Goal: Task Accomplishment & Management: Complete application form

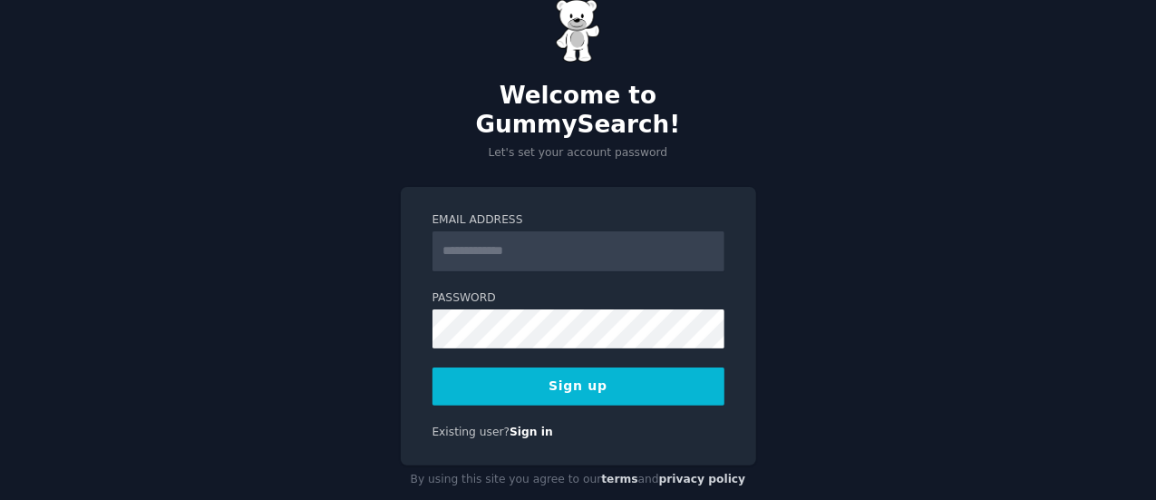
scroll to position [42, 0]
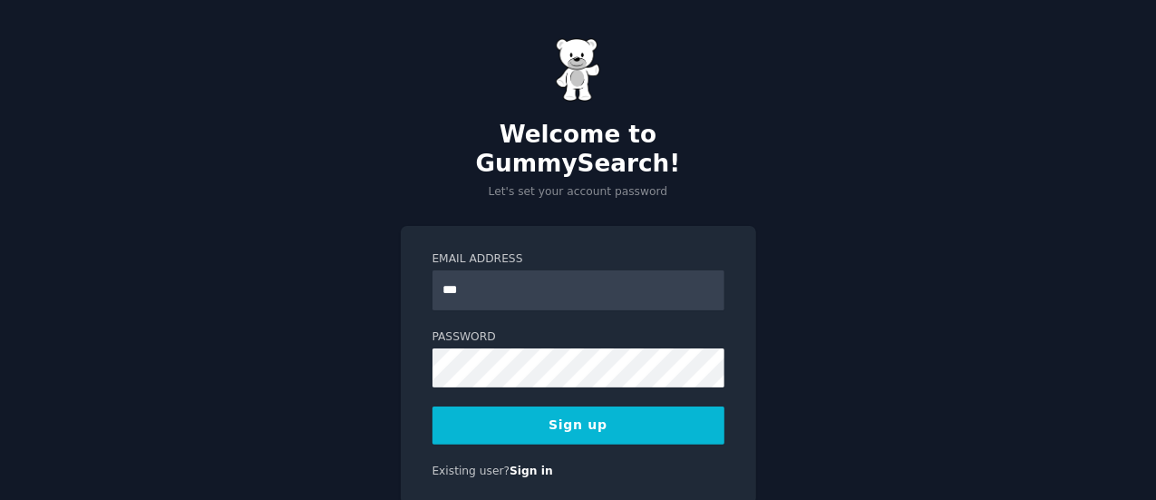
type input "**********"
click at [595, 406] on button "Sign up" at bounding box center [578, 425] width 292 height 38
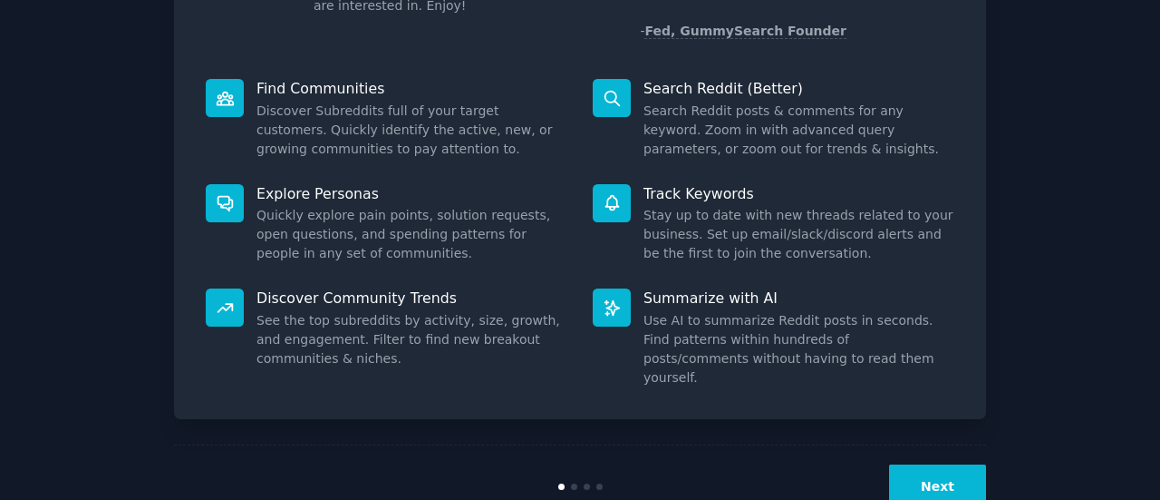
scroll to position [209, 0]
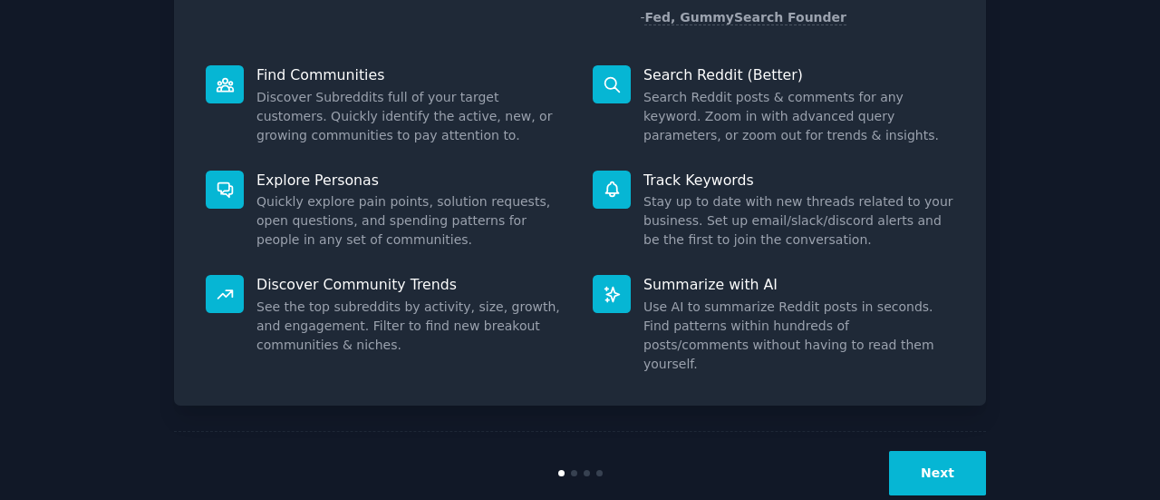
click at [922, 451] on button "Next" at bounding box center [937, 473] width 97 height 44
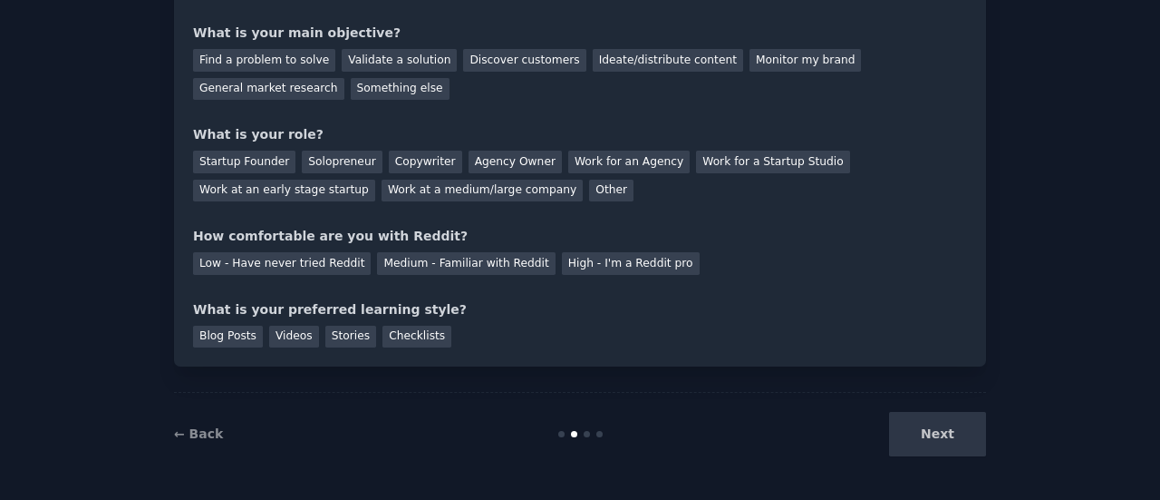
click at [922, 427] on div "Next" at bounding box center [850, 434] width 271 height 44
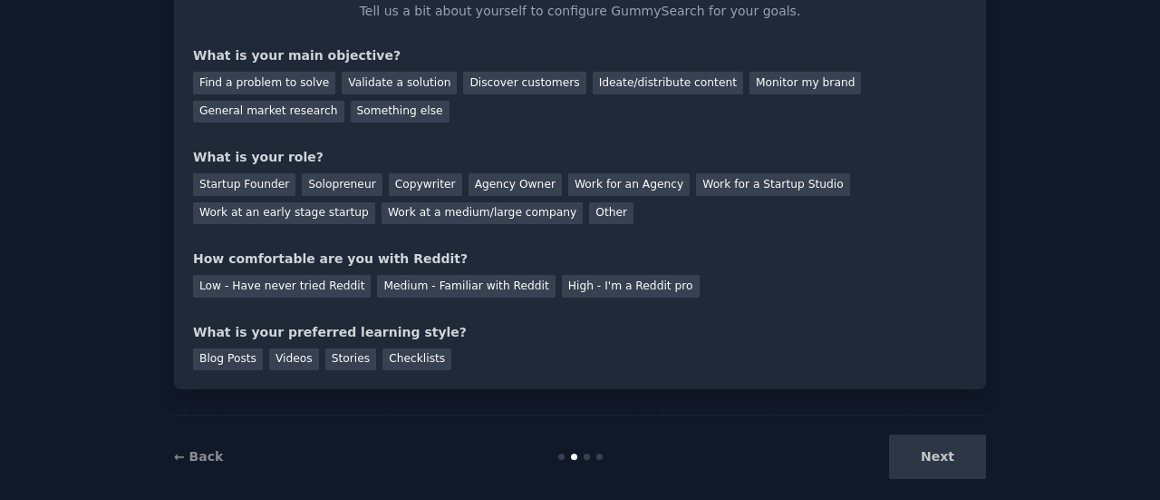
scroll to position [127, 0]
click at [946, 452] on div "Next" at bounding box center [850, 455] width 271 height 44
click at [340, 356] on div "Stories" at bounding box center [350, 358] width 51 height 23
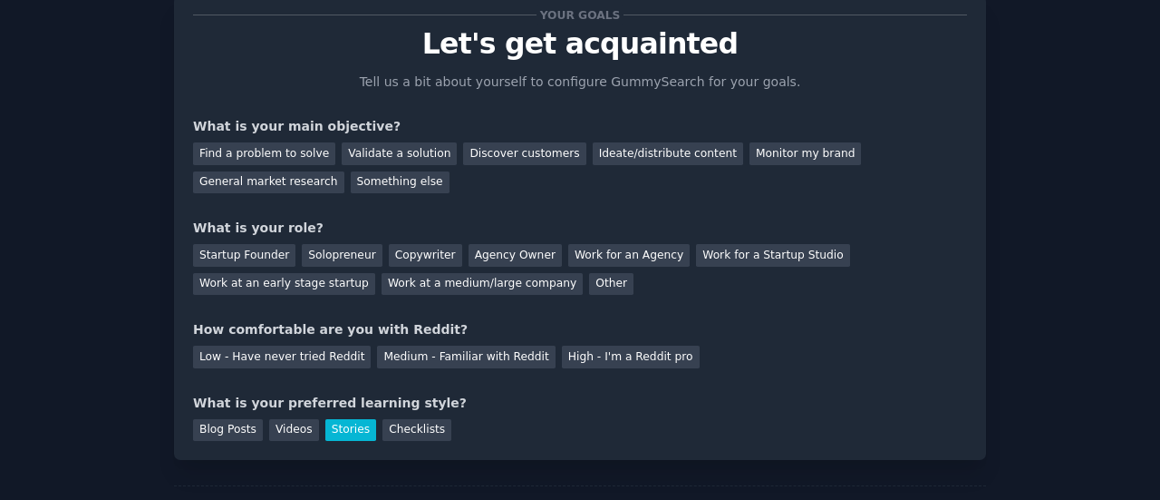
scroll to position [54, 0]
click at [265, 255] on div "Startup Founder" at bounding box center [244, 256] width 102 height 23
click at [351, 175] on div "Something else" at bounding box center [400, 183] width 99 height 23
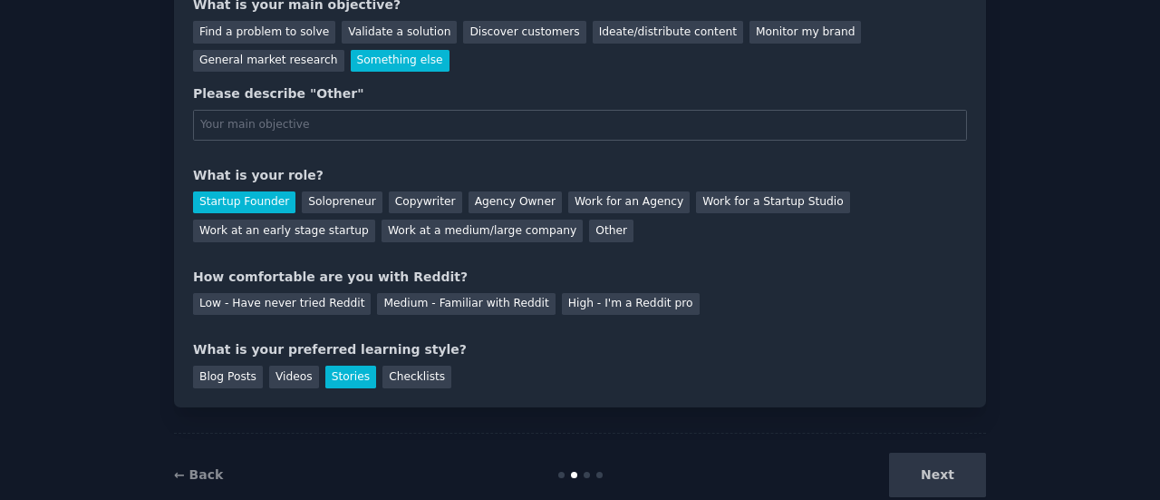
scroll to position [176, 0]
type input "linkedin posts"
click at [957, 471] on div "Next" at bounding box center [850, 475] width 271 height 44
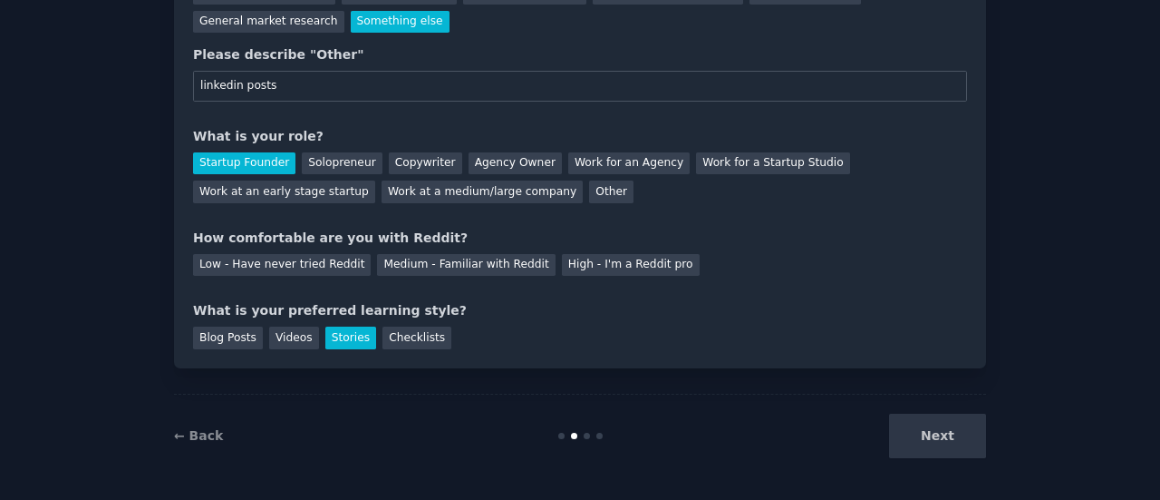
click at [946, 471] on div "← Back Next" at bounding box center [580, 434] width 812 height 83
click at [936, 438] on div "Next" at bounding box center [850, 435] width 271 height 44
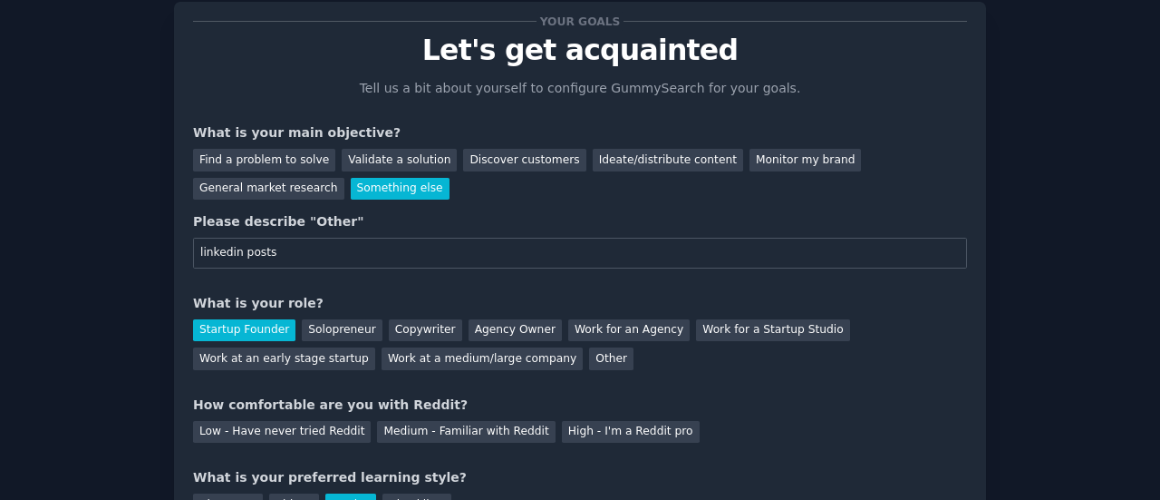
scroll to position [0, 0]
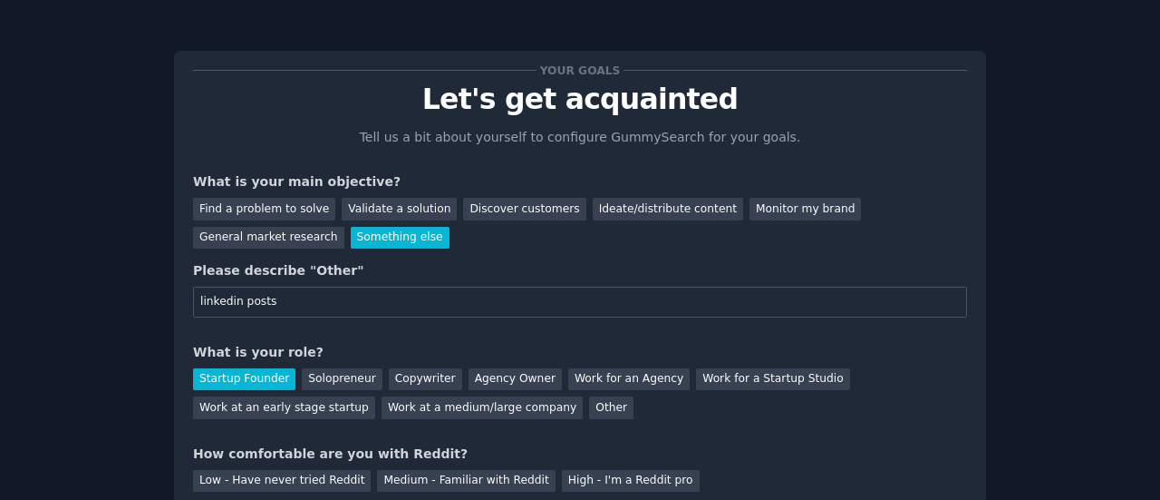
click at [783, 48] on div "Your goals Let's get acquainted Tell us a bit about yourself to configure Gummy…" at bounding box center [580, 358] width 812 height 667
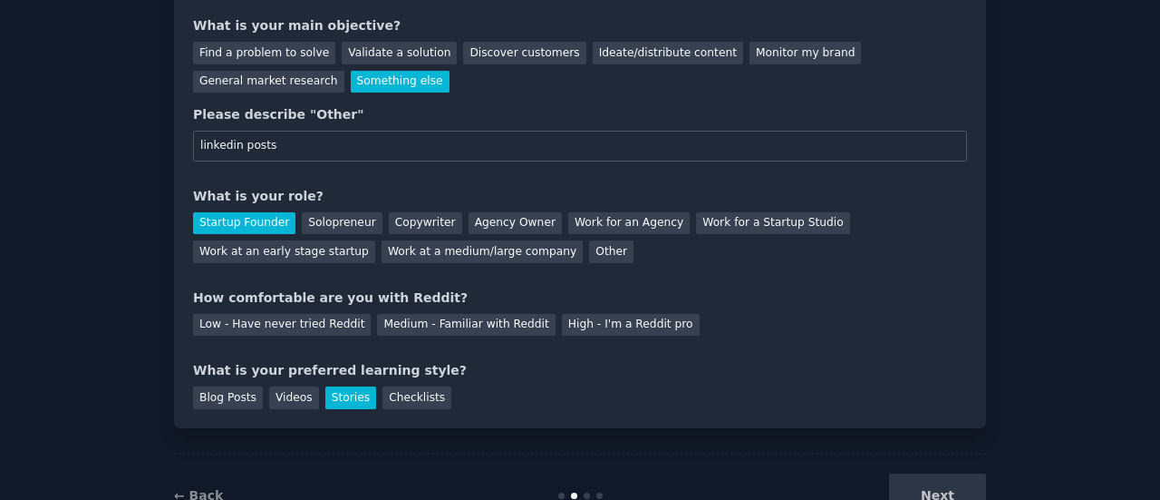
scroll to position [209, 0]
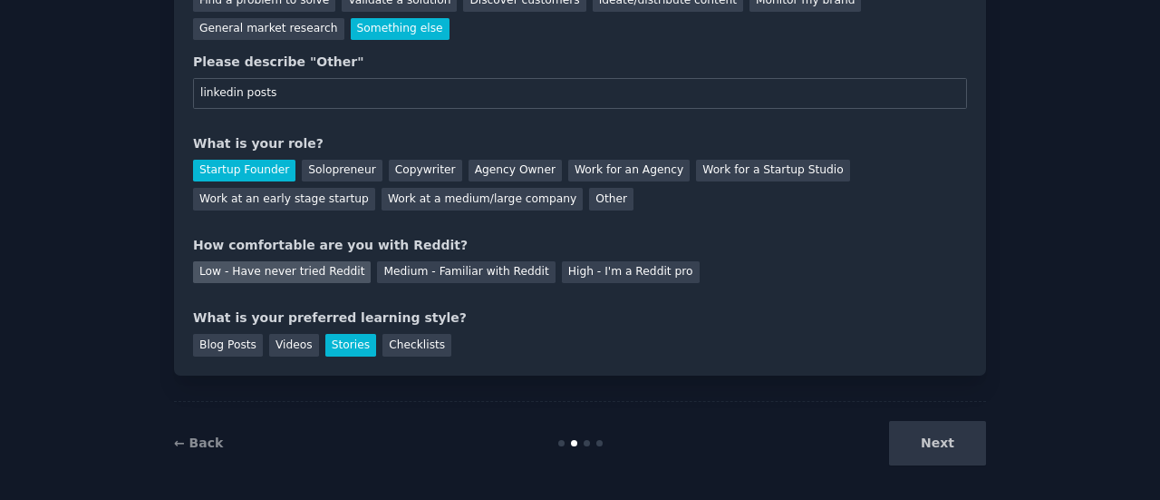
click at [313, 271] on div "Low - Have never tried Reddit" at bounding box center [282, 272] width 178 height 23
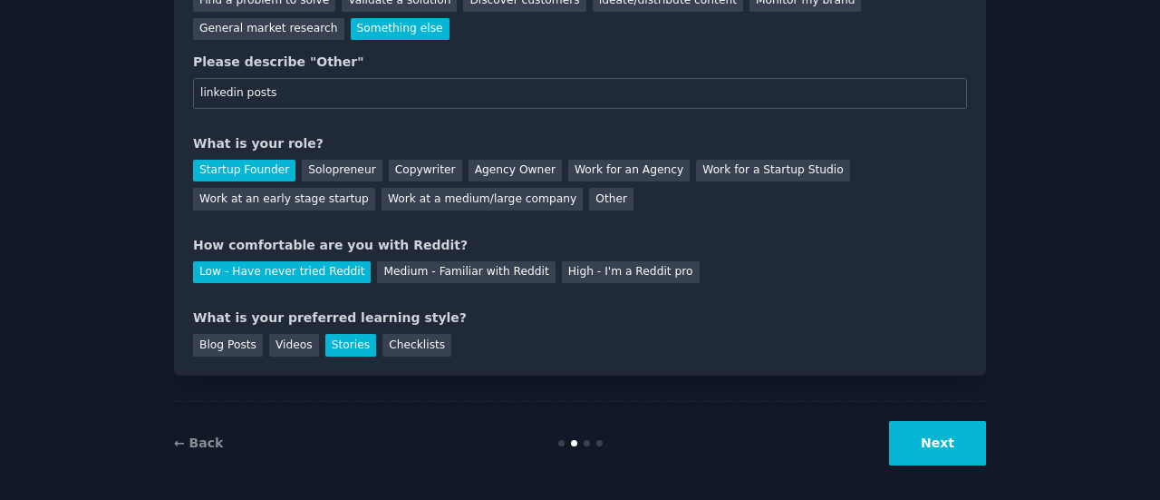
click at [919, 432] on button "Next" at bounding box center [937, 443] width 97 height 44
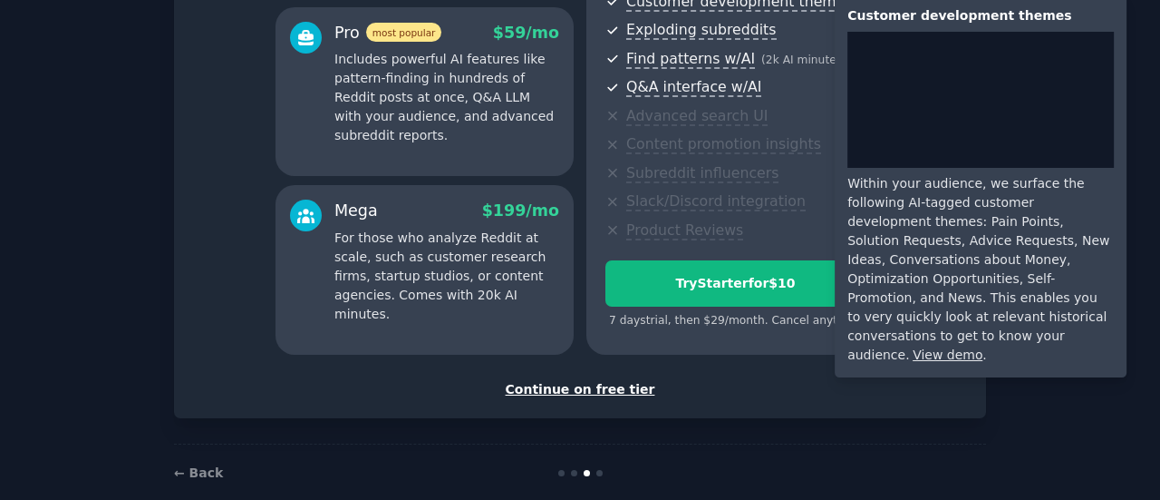
scroll to position [359, 0]
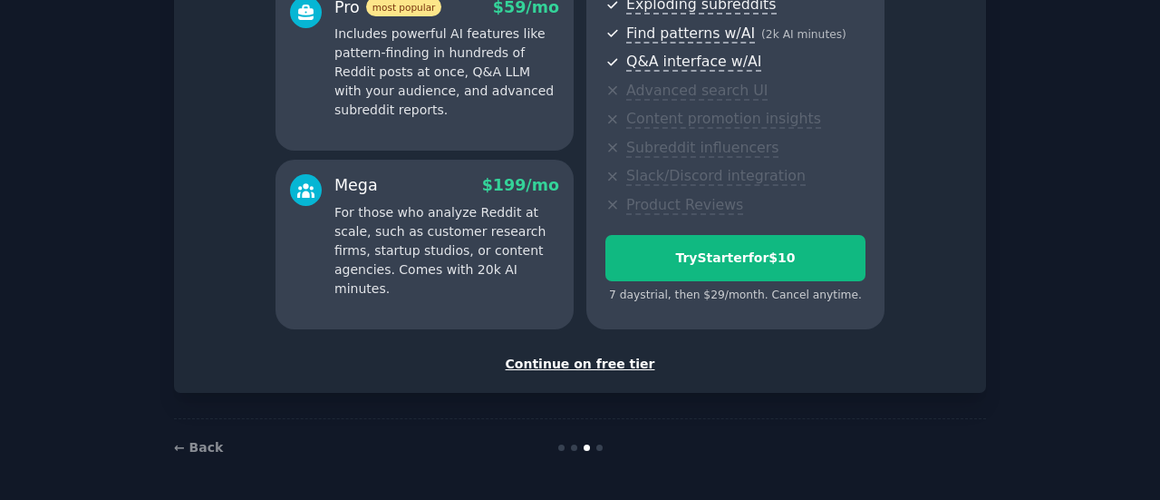
click at [602, 367] on div "Continue on free tier" at bounding box center [580, 363] width 774 height 19
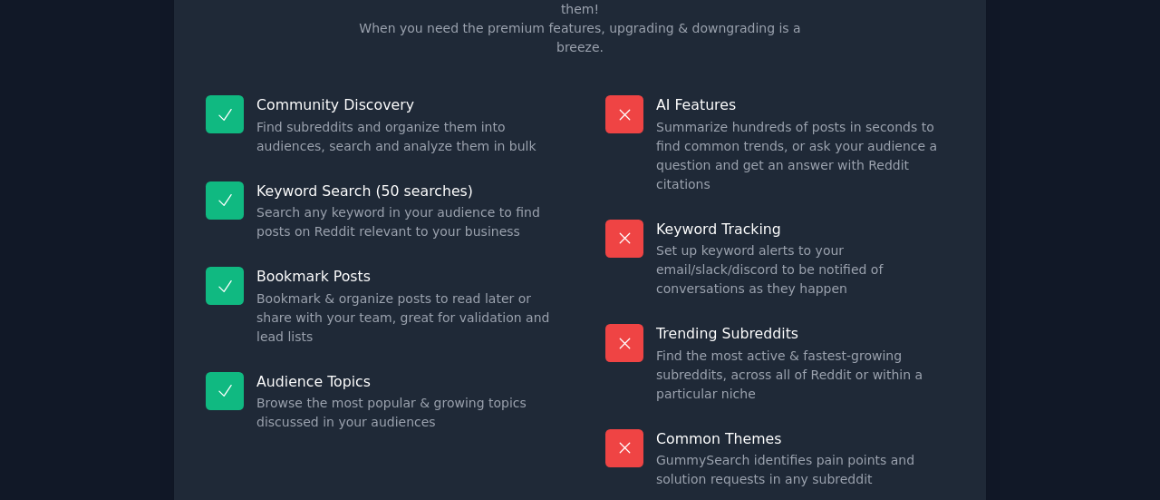
scroll to position [206, 0]
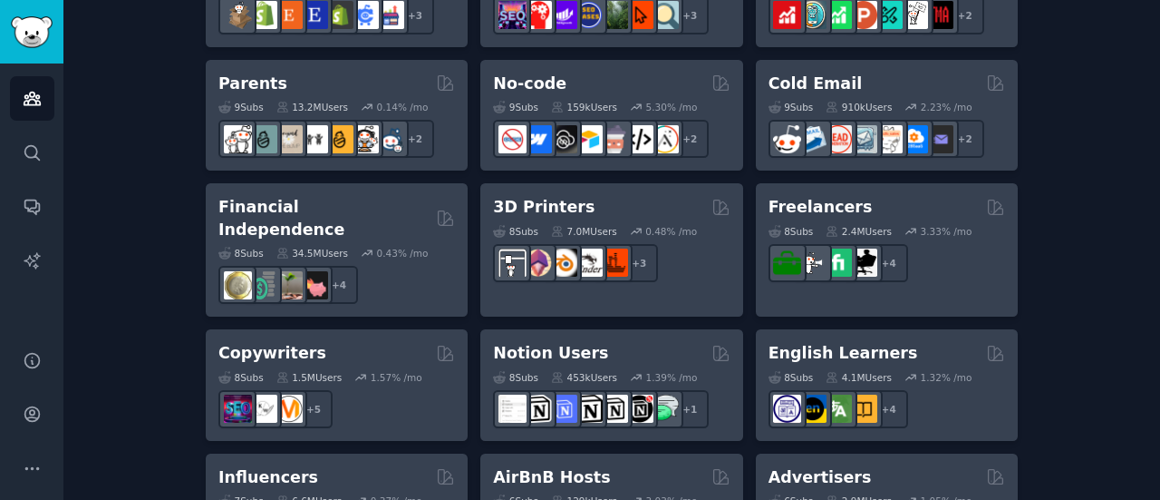
scroll to position [1155, 0]
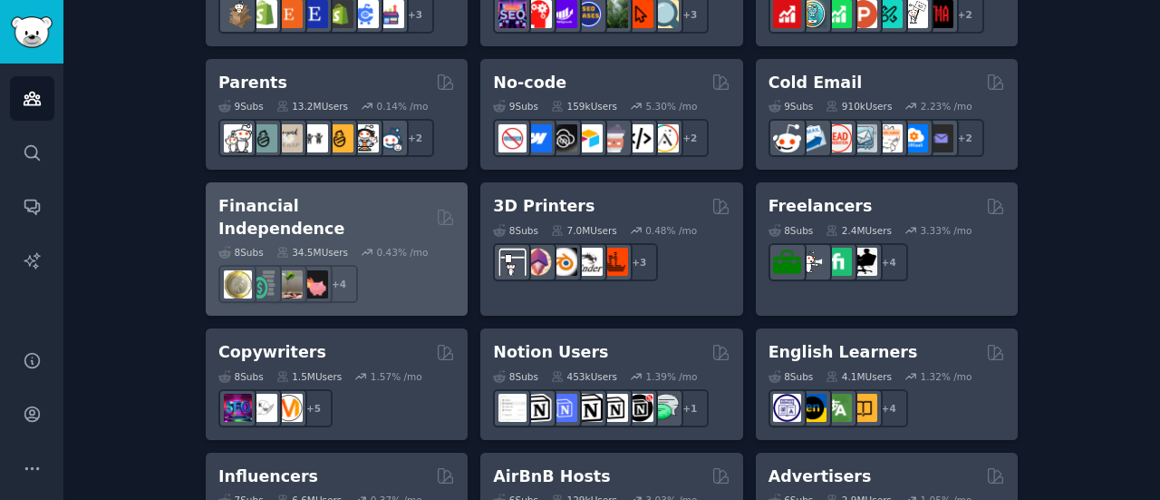
click at [422, 212] on div "Financial Independence Curated by GummySearch" at bounding box center [336, 217] width 237 height 44
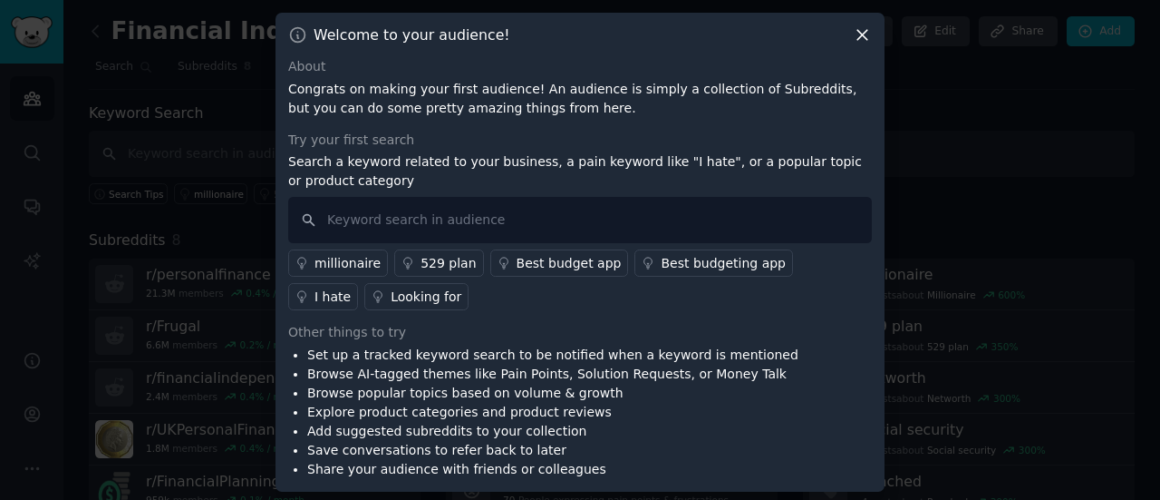
scroll to position [2, 0]
click at [849, 28] on div "Welcome to your audience!" at bounding box center [580, 33] width 584 height 19
click at [859, 28] on icon at bounding box center [862, 33] width 19 height 19
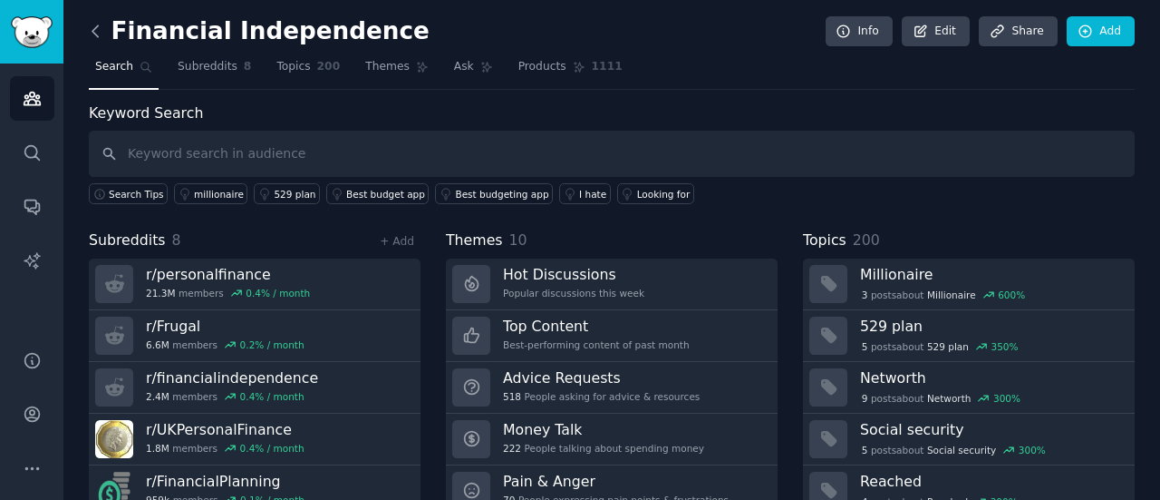
click at [94, 28] on icon at bounding box center [94, 30] width 5 height 11
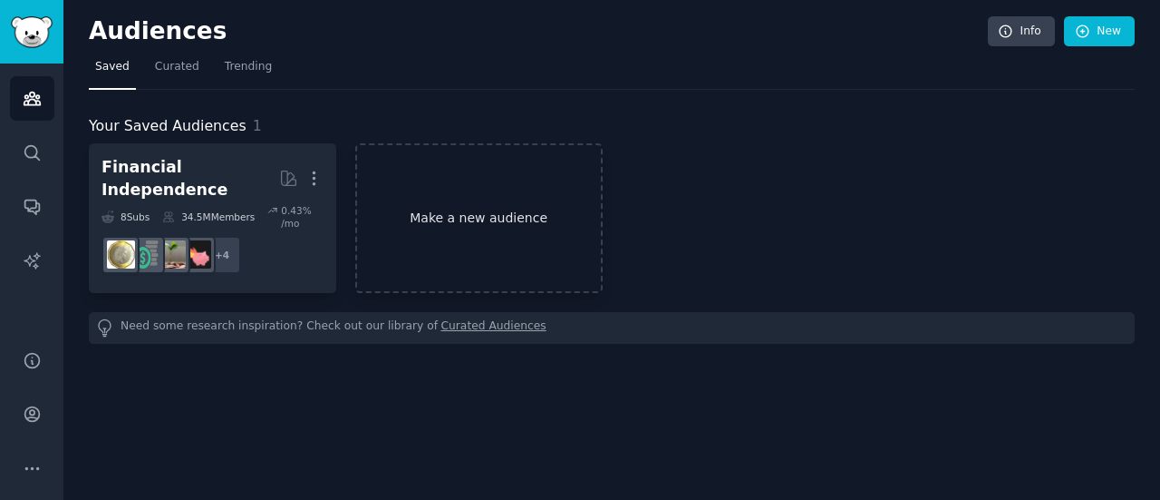
click at [444, 225] on link "Make a new audience" at bounding box center [478, 218] width 247 height 150
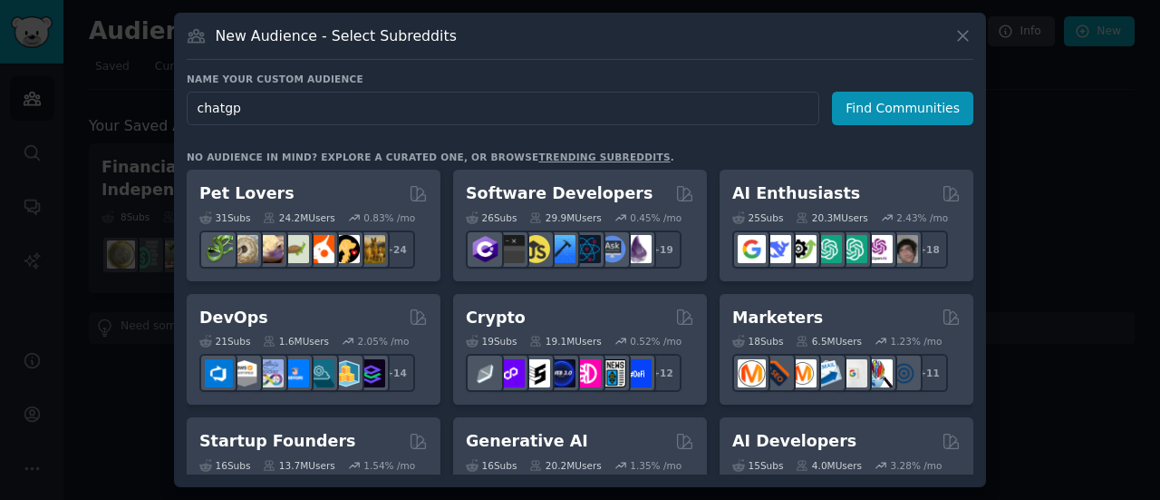
type input "chatgpt"
click button "Find Communities" at bounding box center [902, 109] width 141 height 34
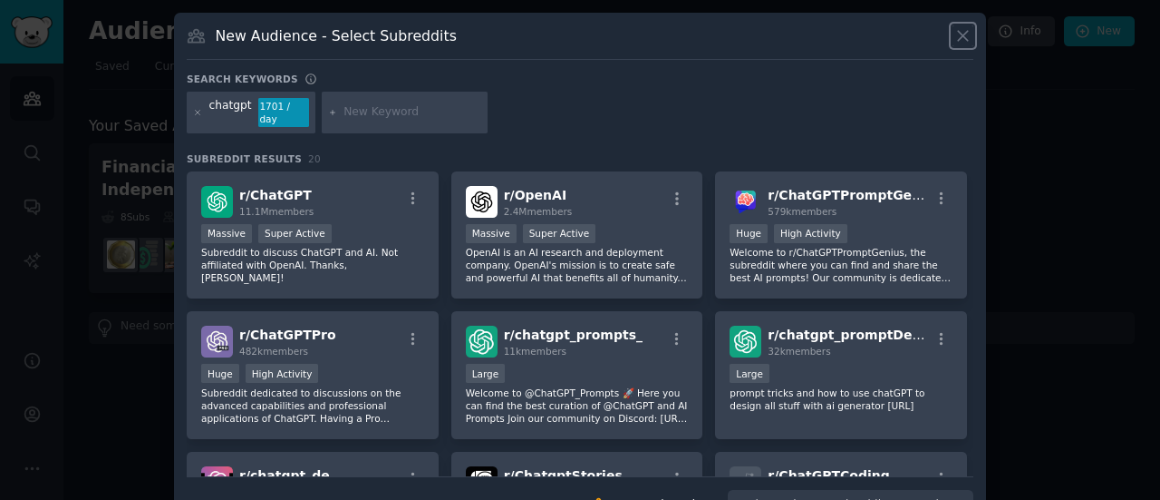
click at [964, 34] on icon at bounding box center [963, 36] width 10 height 10
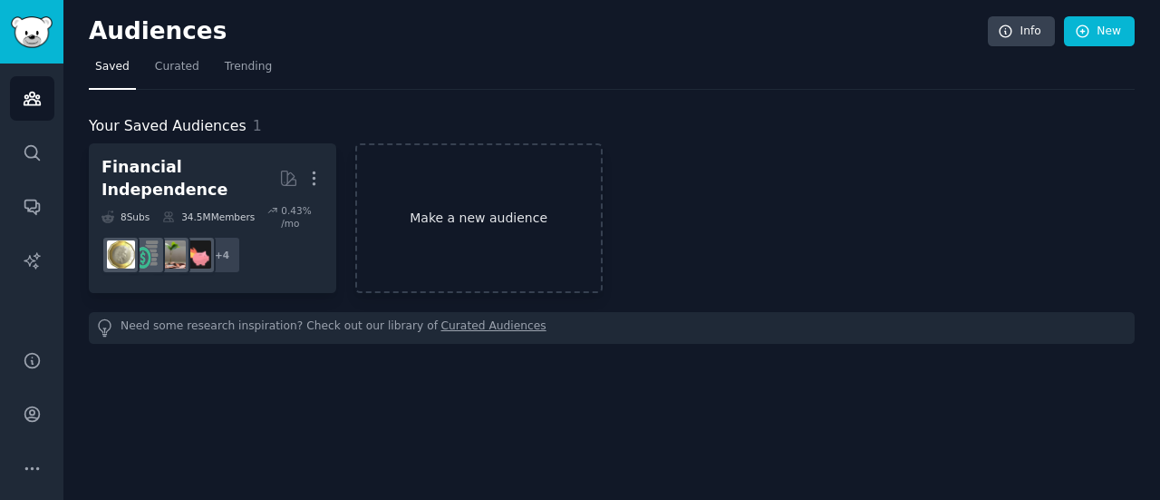
click at [445, 227] on link "Make a new audience" at bounding box center [478, 218] width 247 height 150
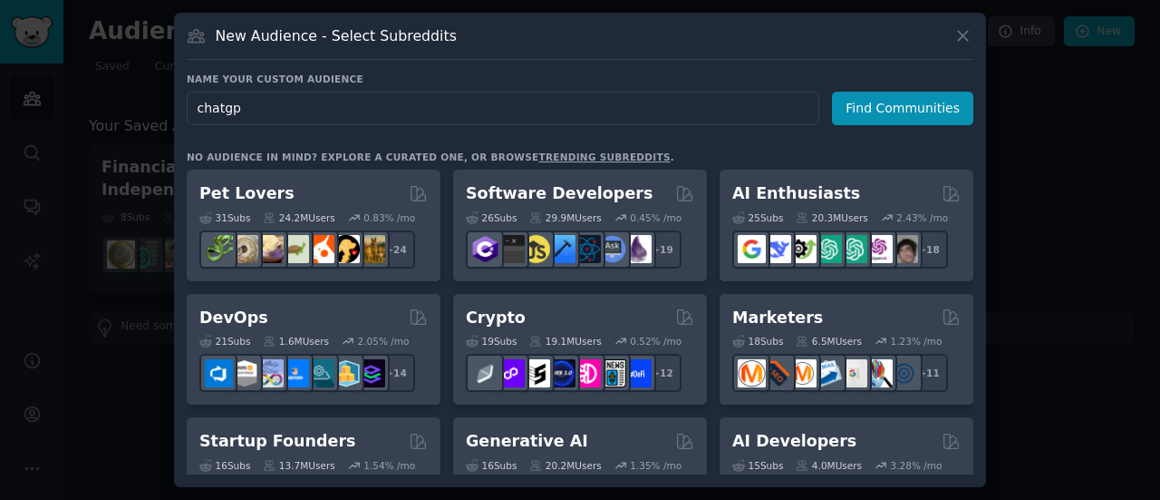
type input "chatgpt"
click button "Find Communities" at bounding box center [902, 109] width 141 height 34
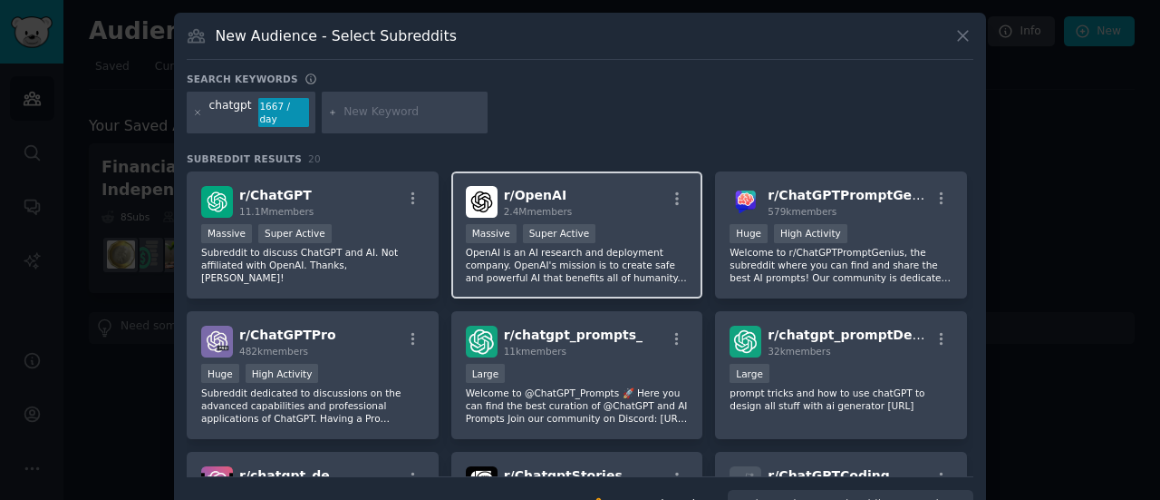
click at [533, 171] on div "r/ OpenAI 2.4M members Massive Super Active OpenAI is an AI research and deploy…" at bounding box center [577, 235] width 252 height 128
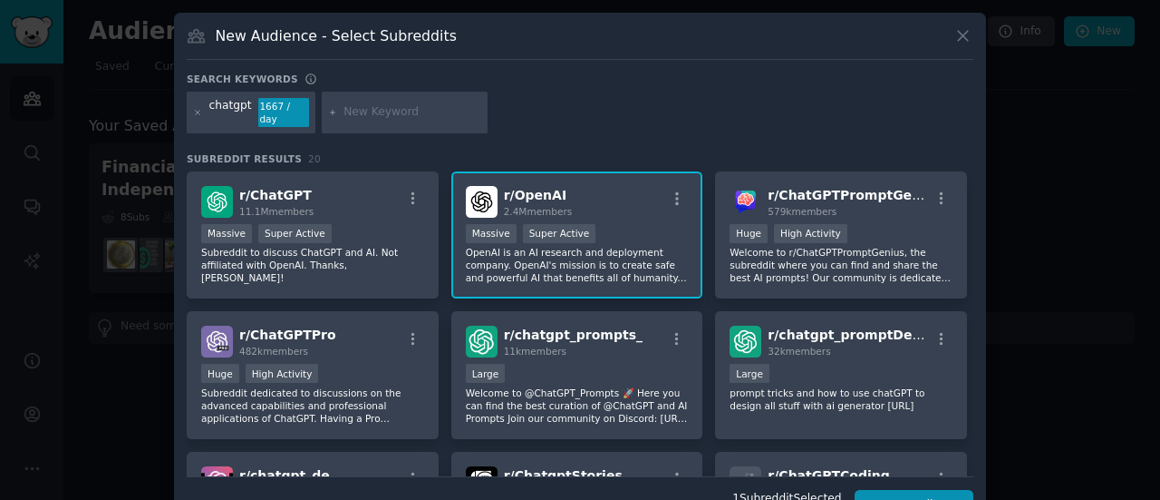
click at [553, 206] on span "2.4M members" at bounding box center [538, 211] width 69 height 11
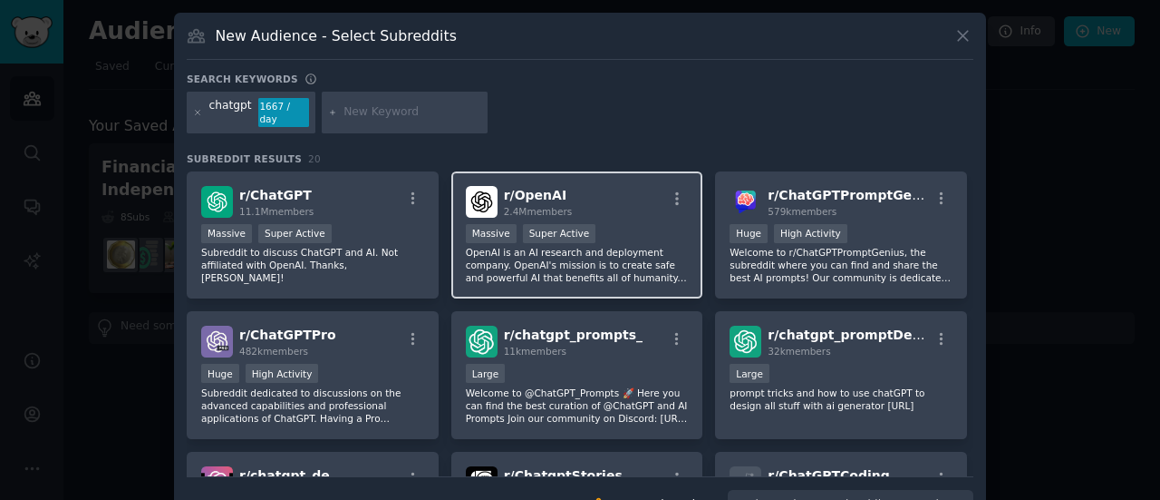
click at [553, 206] on span "2.4M members" at bounding box center [538, 211] width 69 height 11
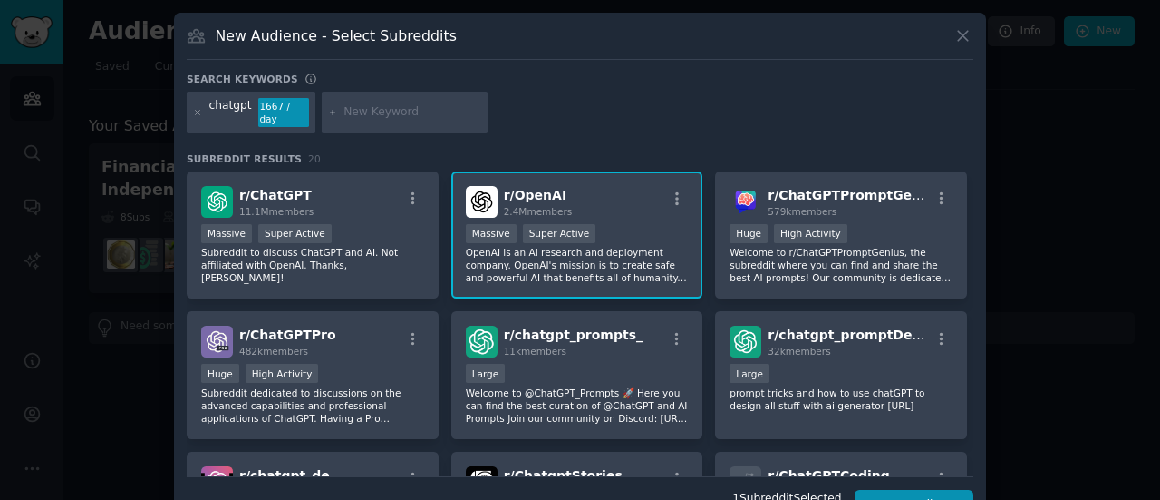
click at [553, 206] on span "2.4M members" at bounding box center [538, 211] width 69 height 11
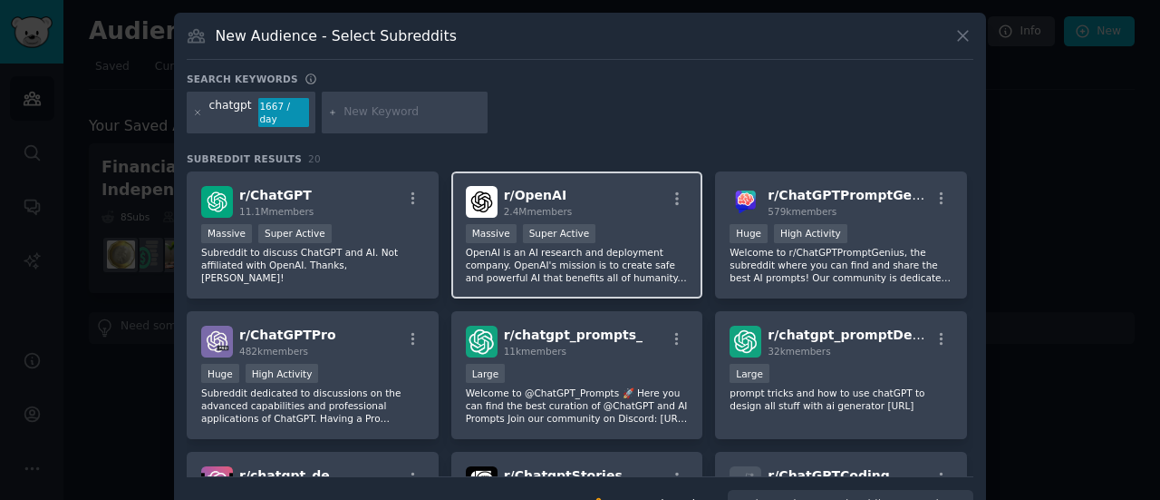
click at [597, 224] on div ">= 95th percentile for submissions / day Massive Super Active" at bounding box center [577, 235] width 223 height 23
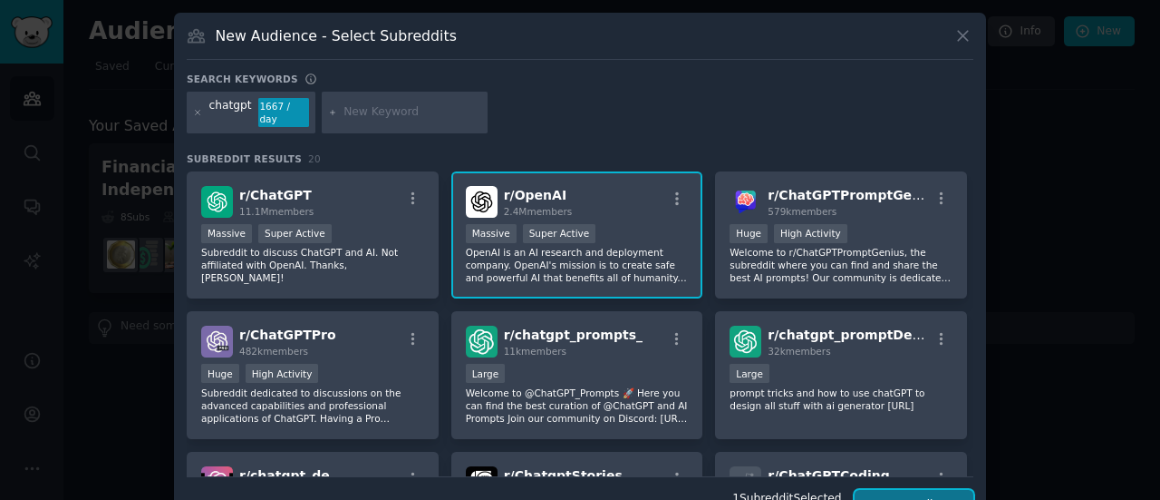
click at [916, 490] on button "Create Audience" at bounding box center [915, 505] width 120 height 31
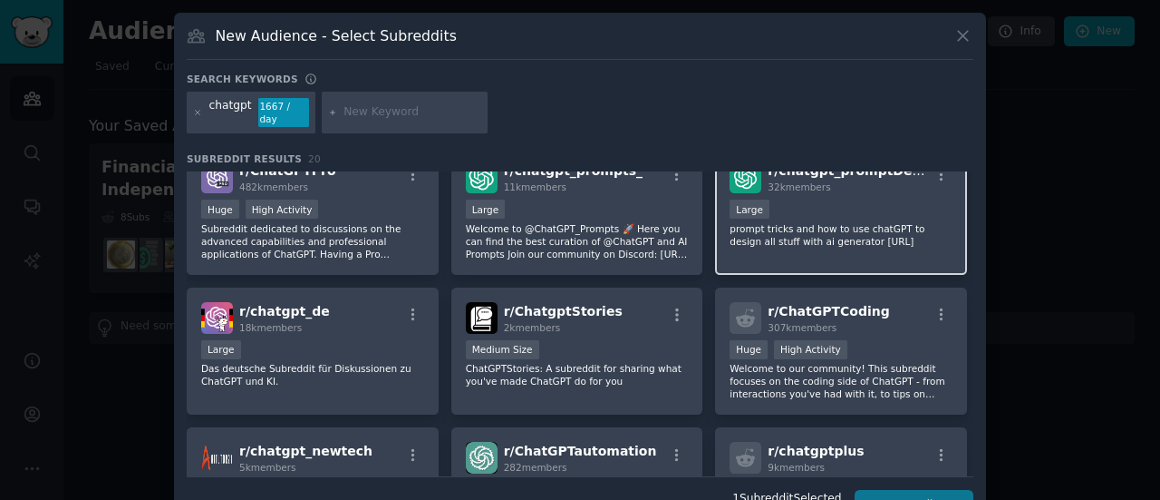
scroll to position [199, 0]
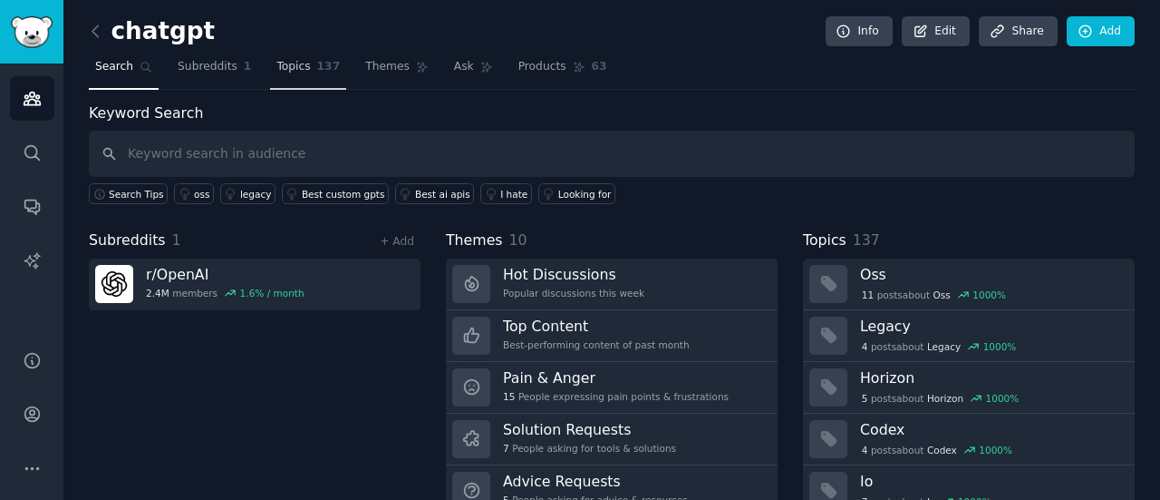
click at [281, 66] on span "Topics" at bounding box center [294, 67] width 34 height 16
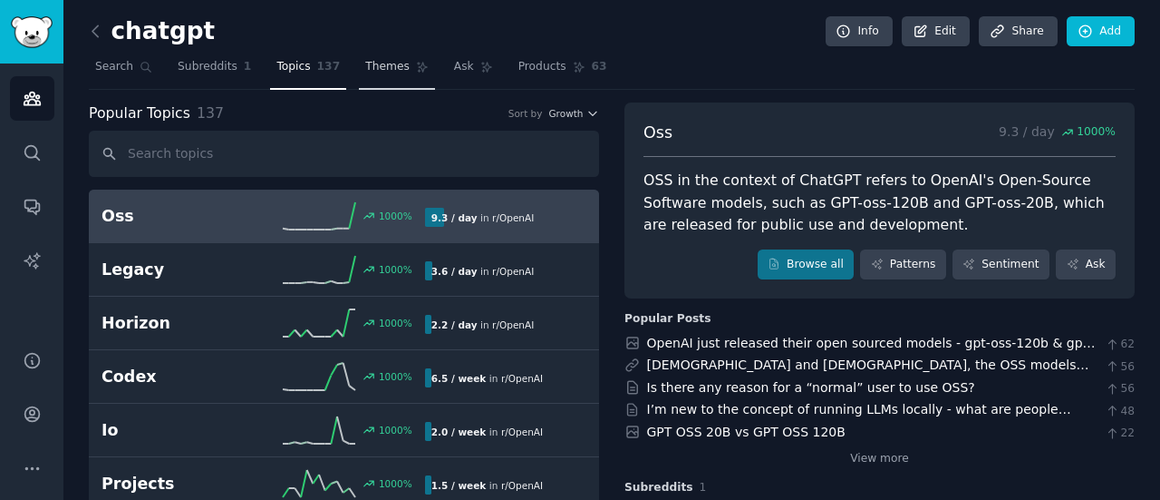
click at [368, 73] on span "Themes" at bounding box center [387, 67] width 44 height 16
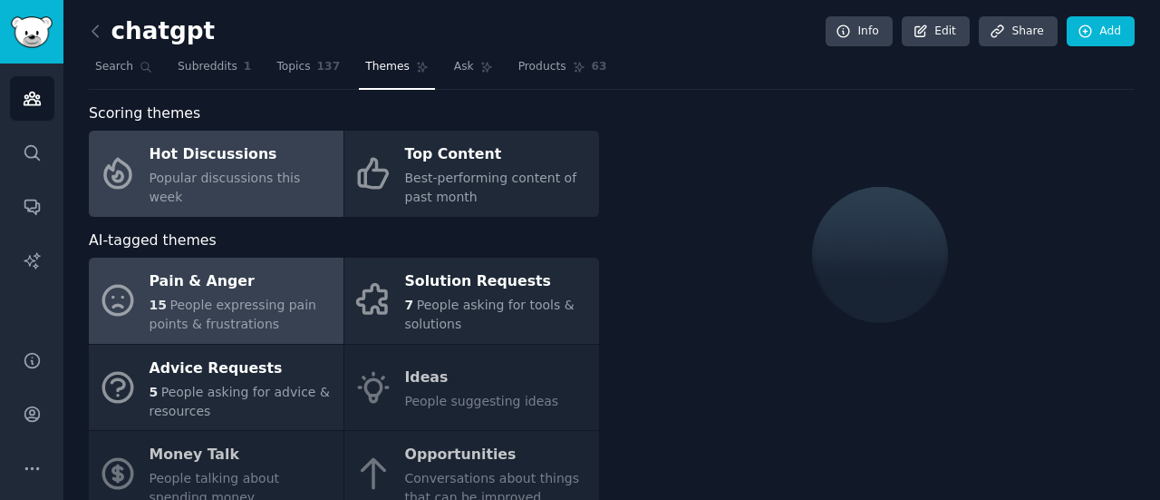
click at [256, 315] on span "People expressing pain points & frustrations" at bounding box center [233, 314] width 167 height 34
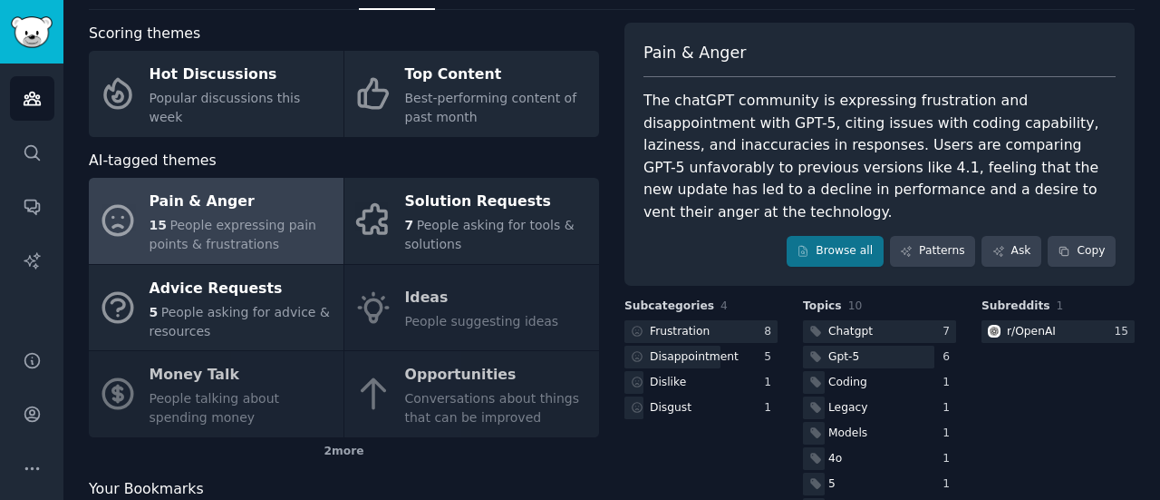
scroll to position [81, 0]
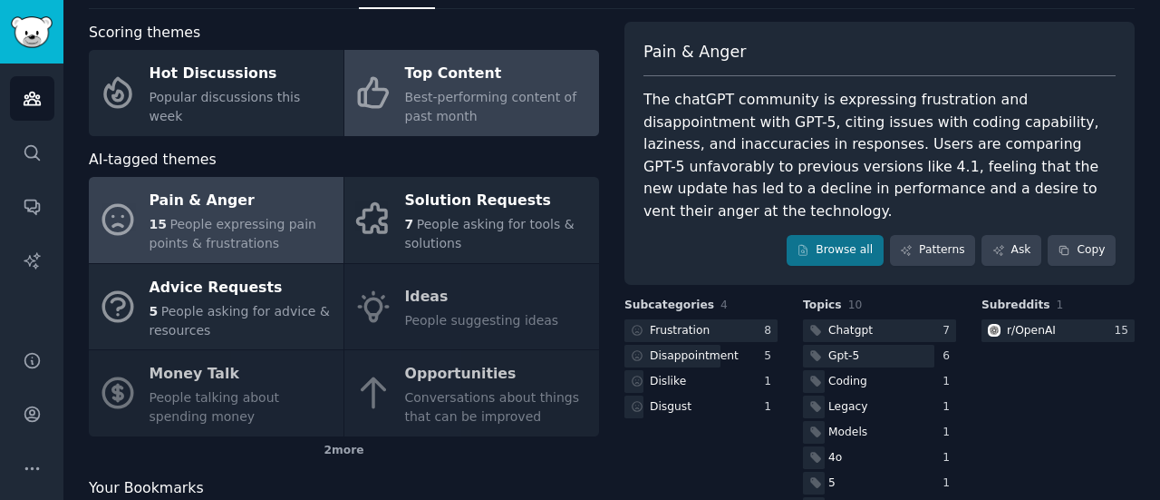
click at [564, 76] on div "Top Content" at bounding box center [497, 74] width 185 height 29
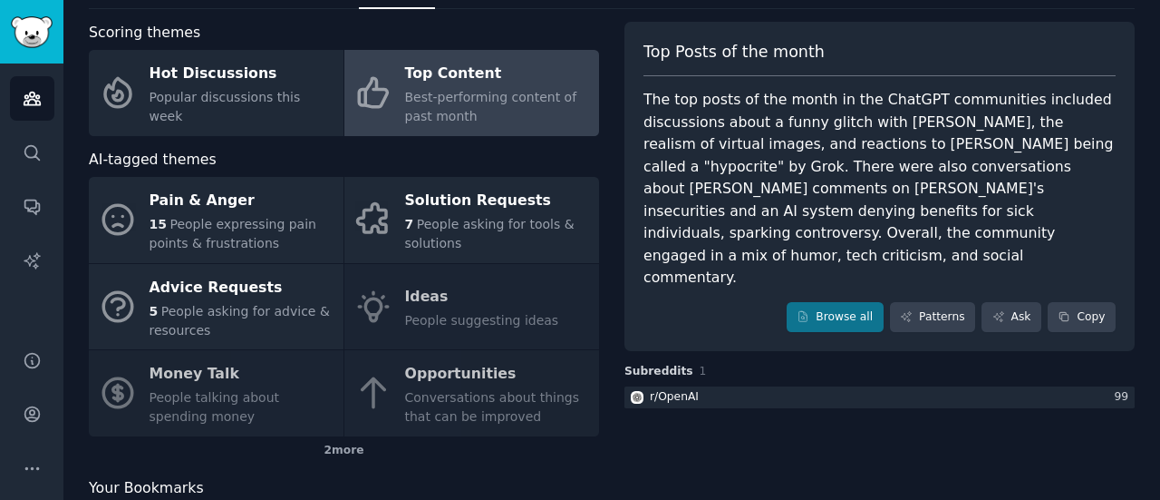
click at [515, 110] on div "Best-performing content of past month" at bounding box center [497, 107] width 185 height 38
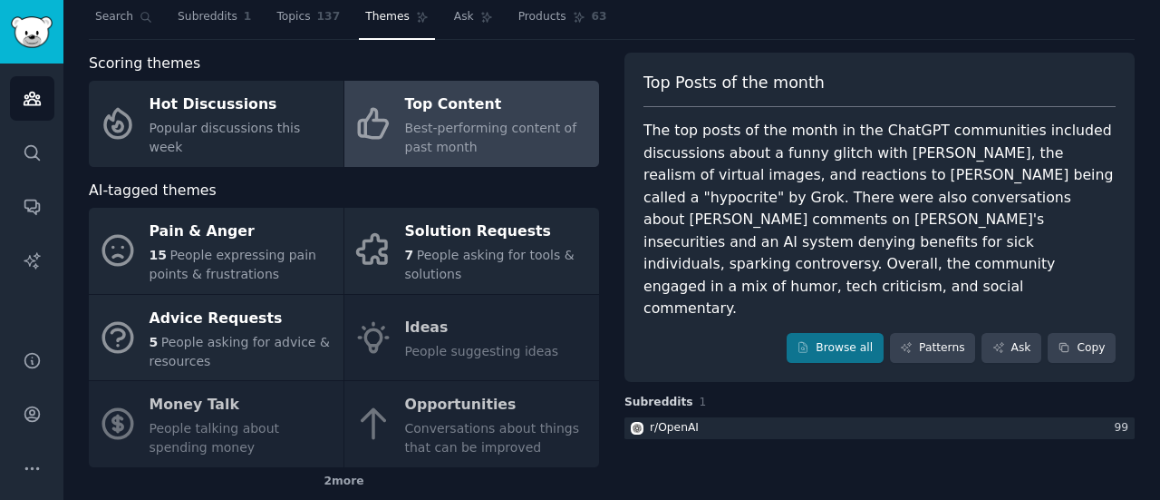
scroll to position [140, 0]
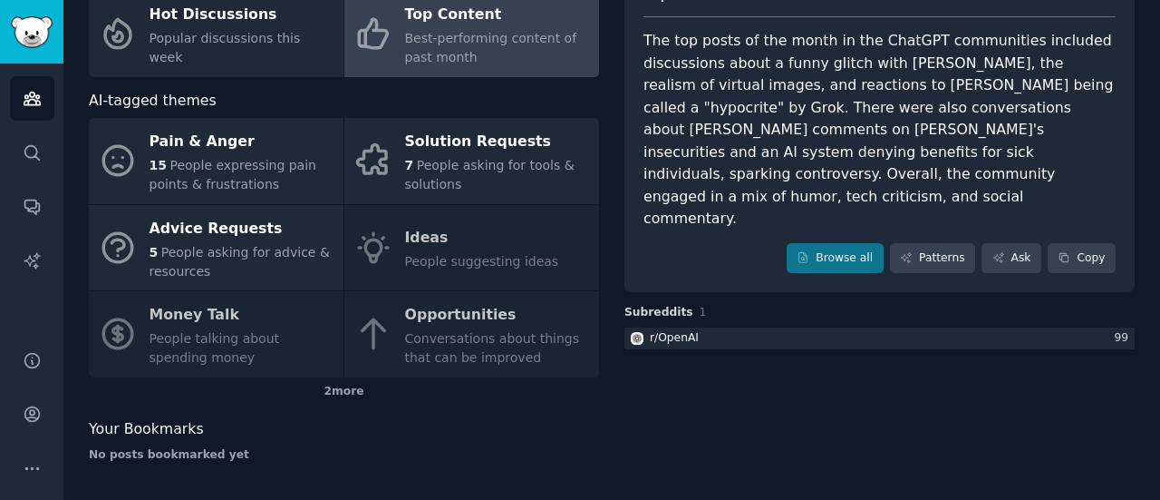
click at [453, 253] on div "Pain & Anger 15 People expressing pain points & frustrations Solution Requests …" at bounding box center [344, 247] width 510 height 259
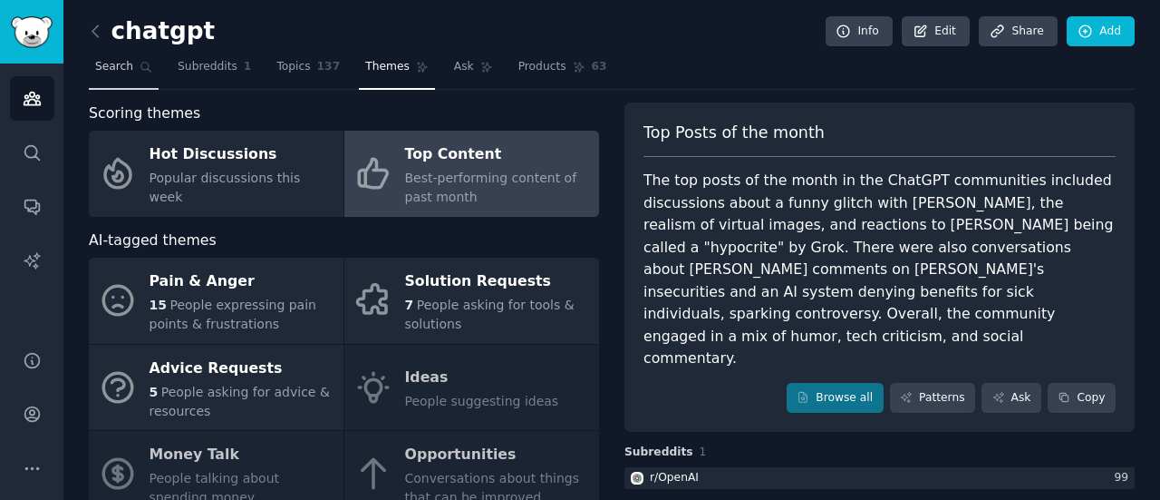
click at [116, 60] on span "Search" at bounding box center [114, 67] width 38 height 16
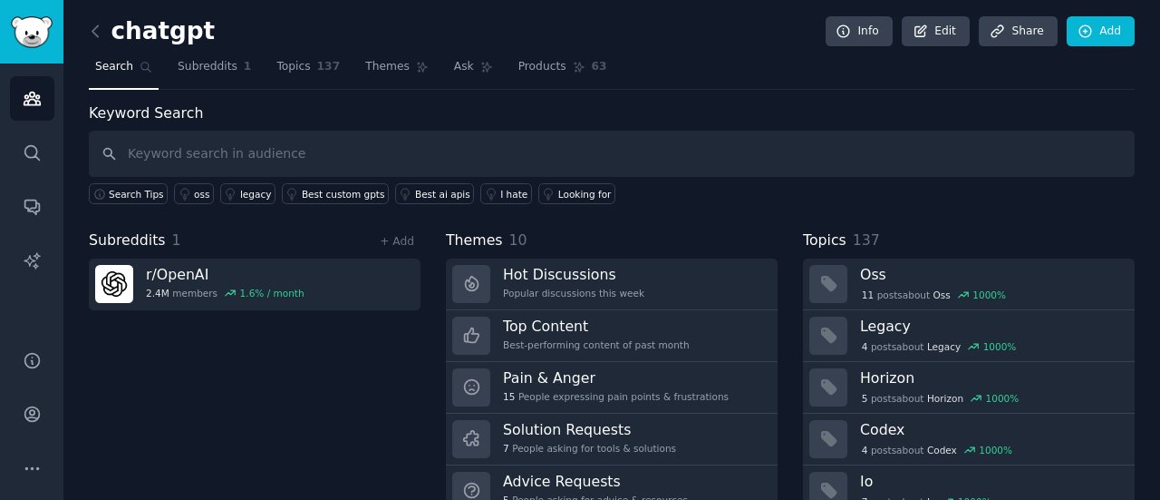
click at [524, 155] on input "text" at bounding box center [612, 154] width 1046 height 46
click at [97, 39] on icon at bounding box center [95, 31] width 19 height 19
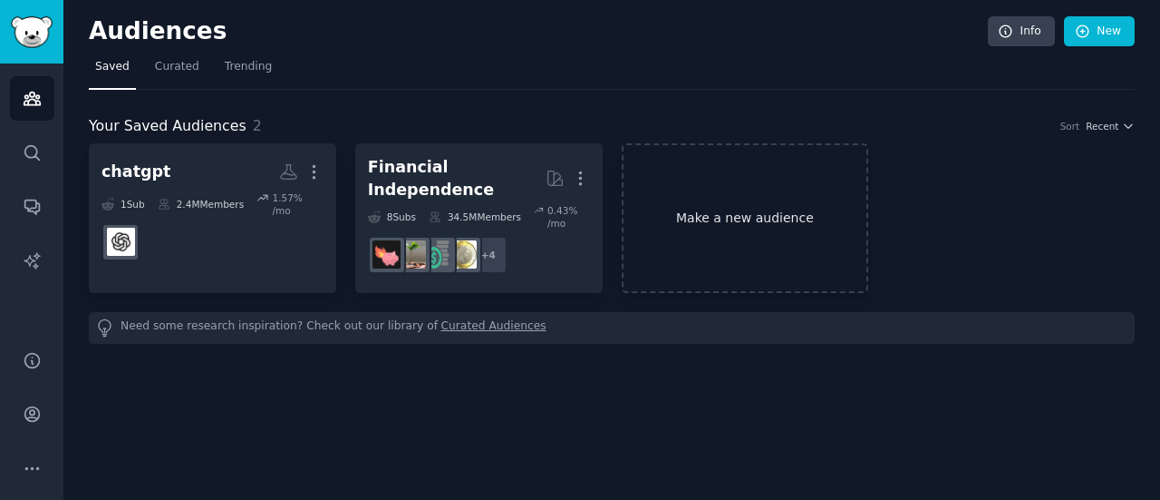
click at [699, 182] on link "Make a new audience" at bounding box center [745, 218] width 247 height 150
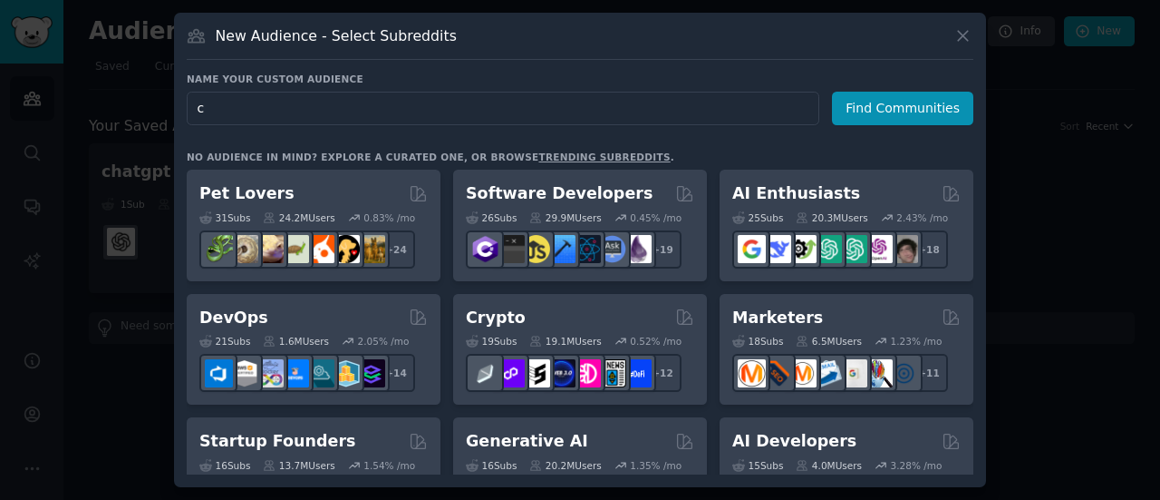
type input "cq"
click button "Find Communities" at bounding box center [902, 109] width 141 height 34
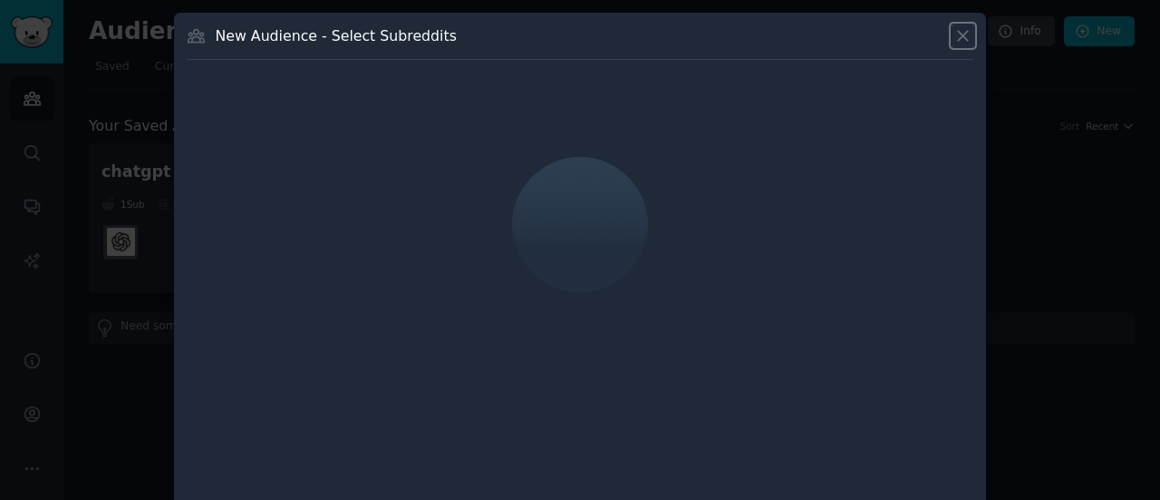
click at [966, 34] on icon at bounding box center [963, 35] width 19 height 19
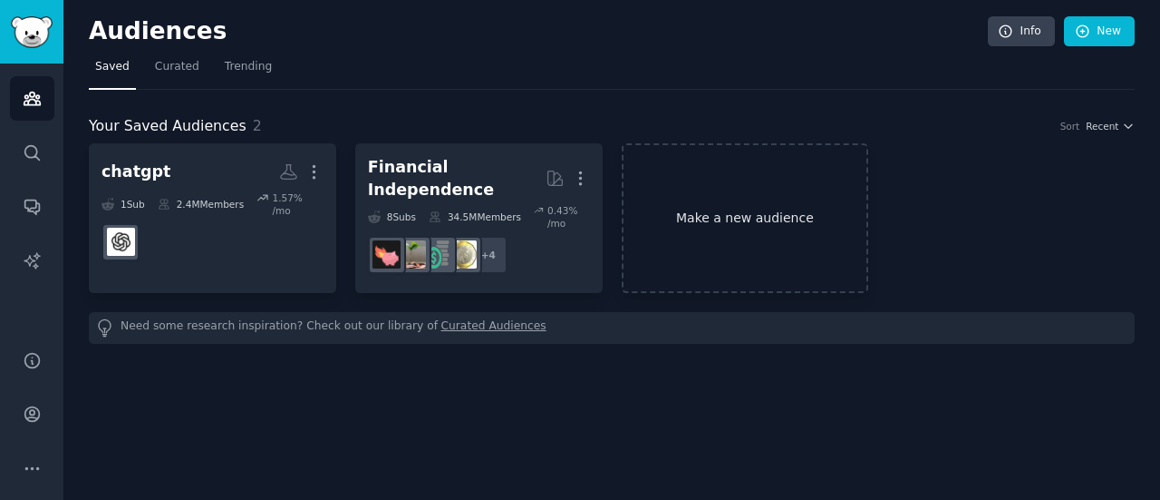
click at [758, 203] on link "Make a new audience" at bounding box center [745, 218] width 247 height 150
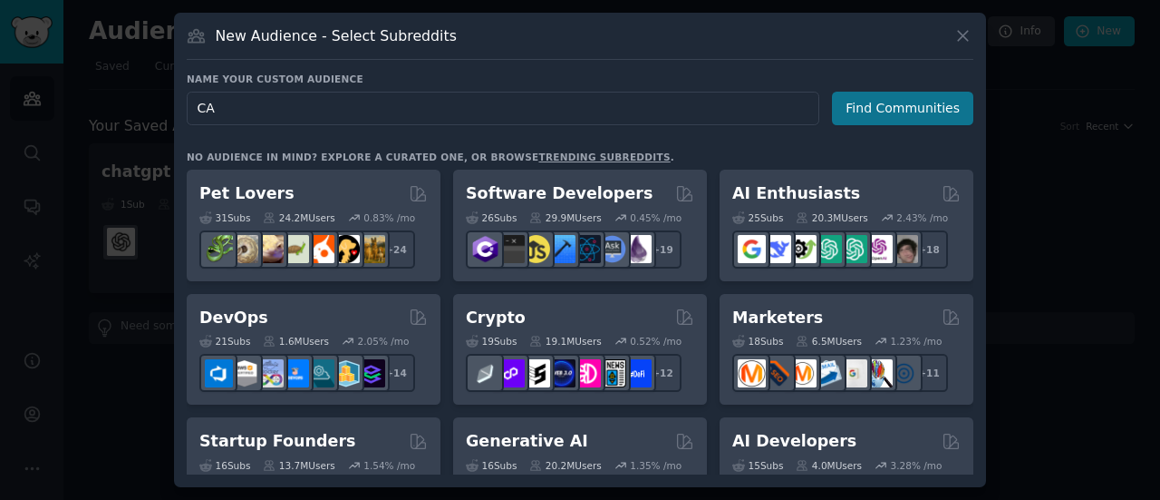
type input "CA"
click at [883, 117] on button "Find Communities" at bounding box center [902, 109] width 141 height 34
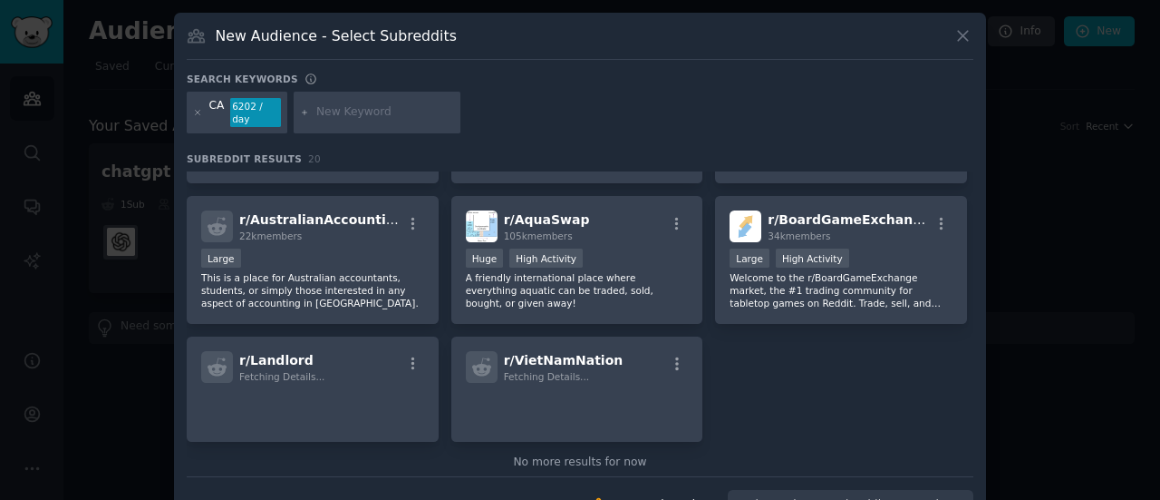
scroll to position [655, 0]
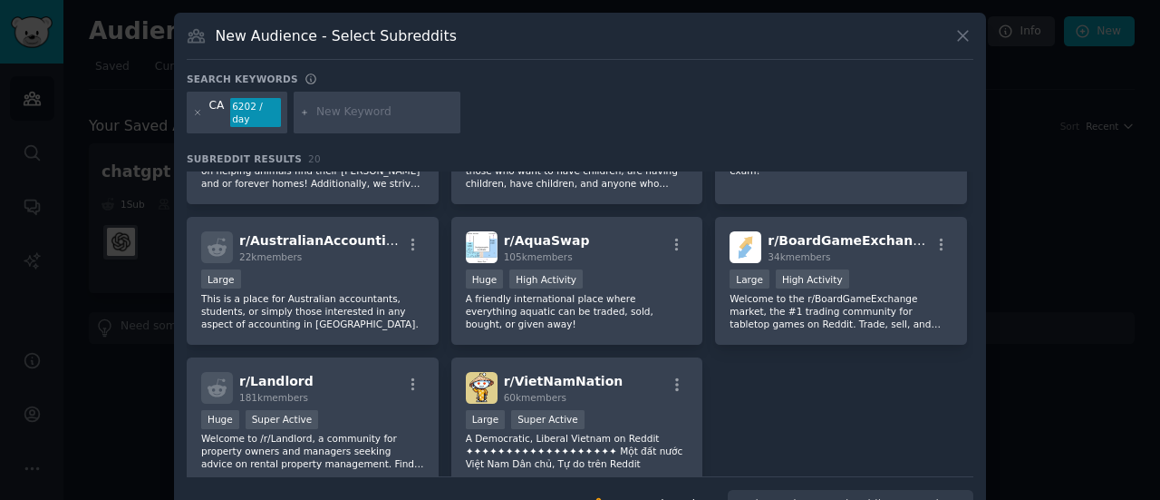
click at [220, 106] on div "CA" at bounding box center [216, 112] width 15 height 29
click at [193, 108] on icon at bounding box center [198, 113] width 10 height 10
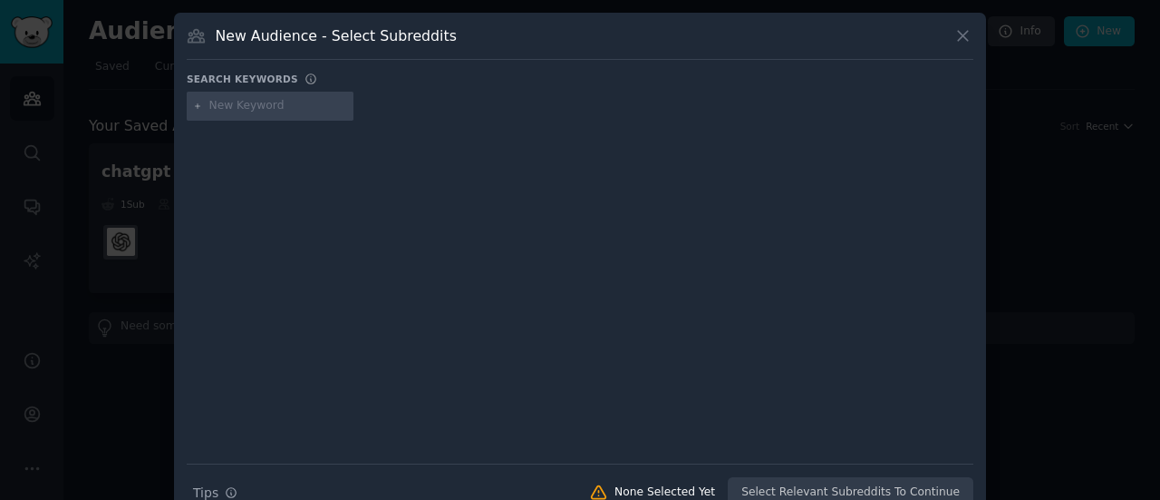
click at [267, 112] on input "text" at bounding box center [278, 106] width 138 height 16
type input "ch"
click at [960, 28] on icon at bounding box center [963, 35] width 19 height 19
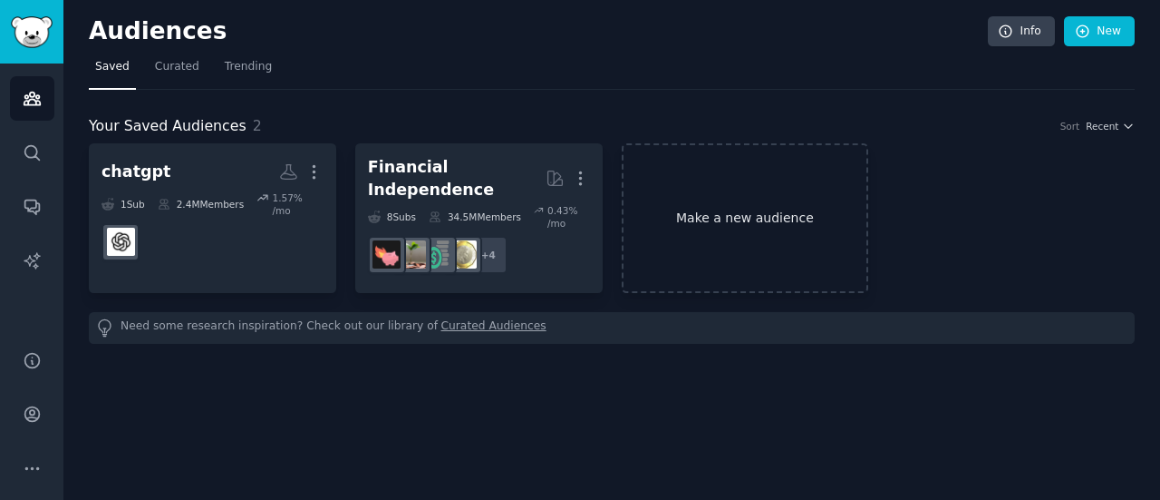
click at [754, 196] on link "Make a new audience" at bounding box center [745, 218] width 247 height 150
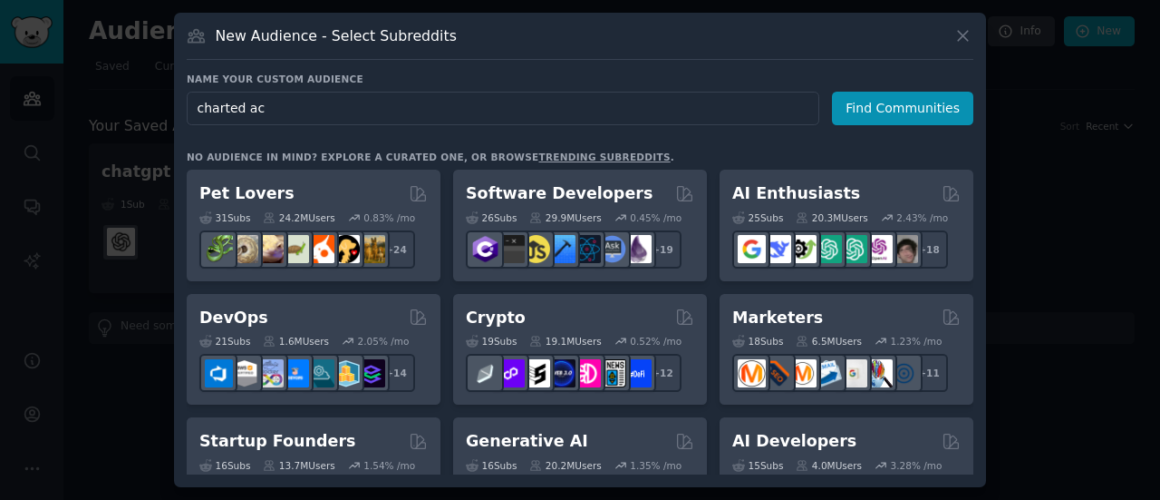
type input "charted acc"
click button "Find Communities" at bounding box center [902, 109] width 141 height 34
